Goal: Information Seeking & Learning: Find specific page/section

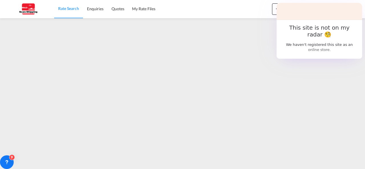
click at [14, 7] on img at bounding box center [28, 9] width 39 height 13
